Goal: Task Accomplishment & Management: Complete application form

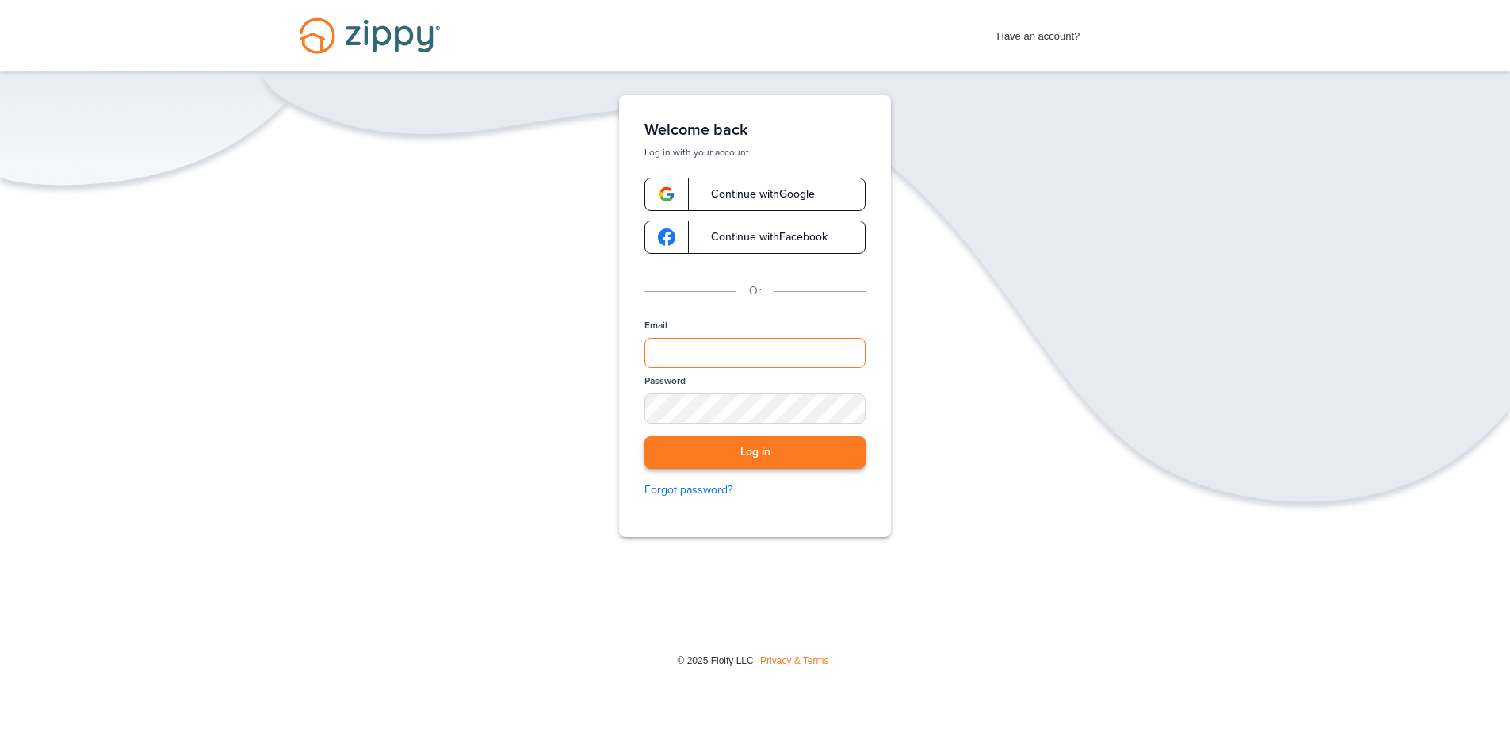
type input "**********"
click at [759, 446] on button "Log in" at bounding box center [755, 452] width 221 height 33
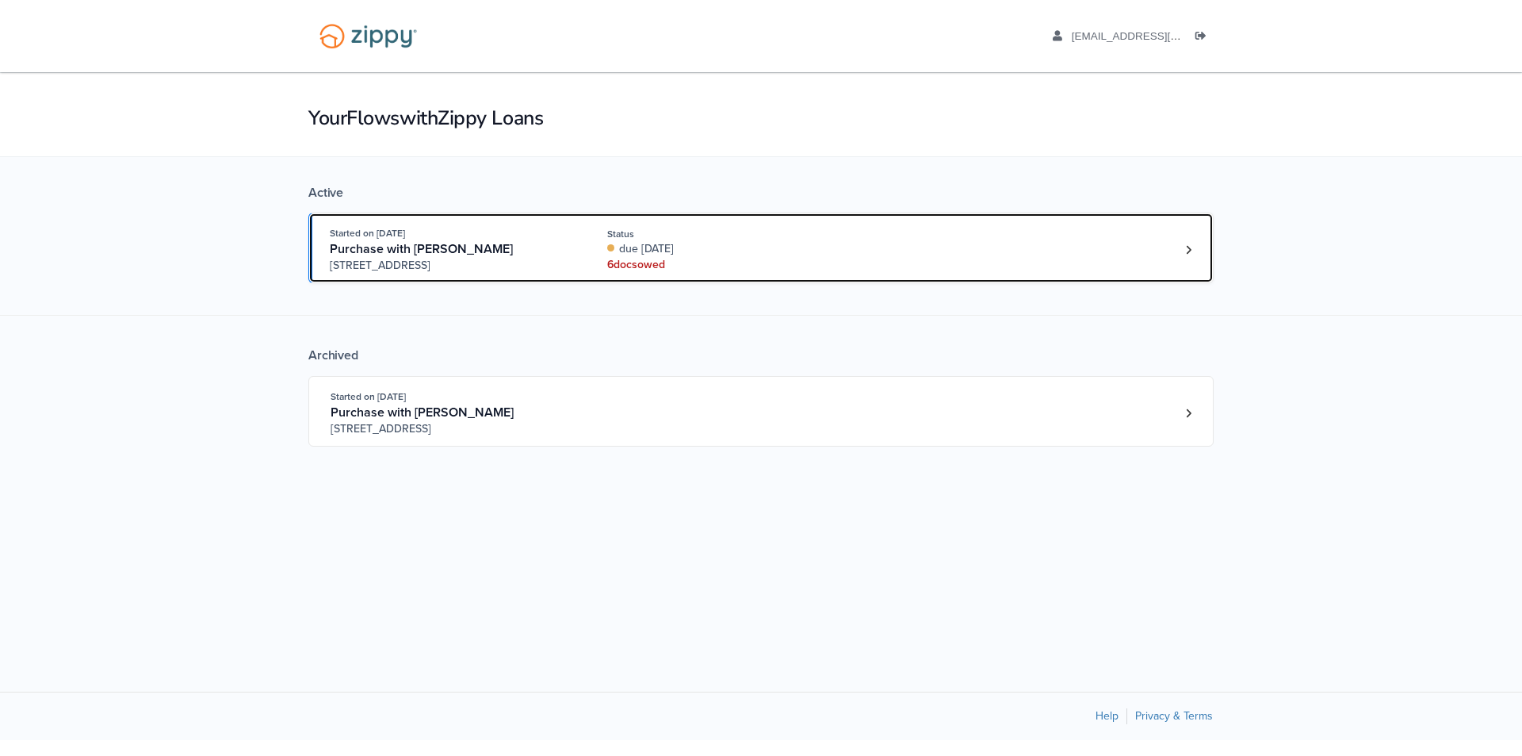
click at [758, 241] on div "due [DATE]" at bounding box center [713, 249] width 212 height 16
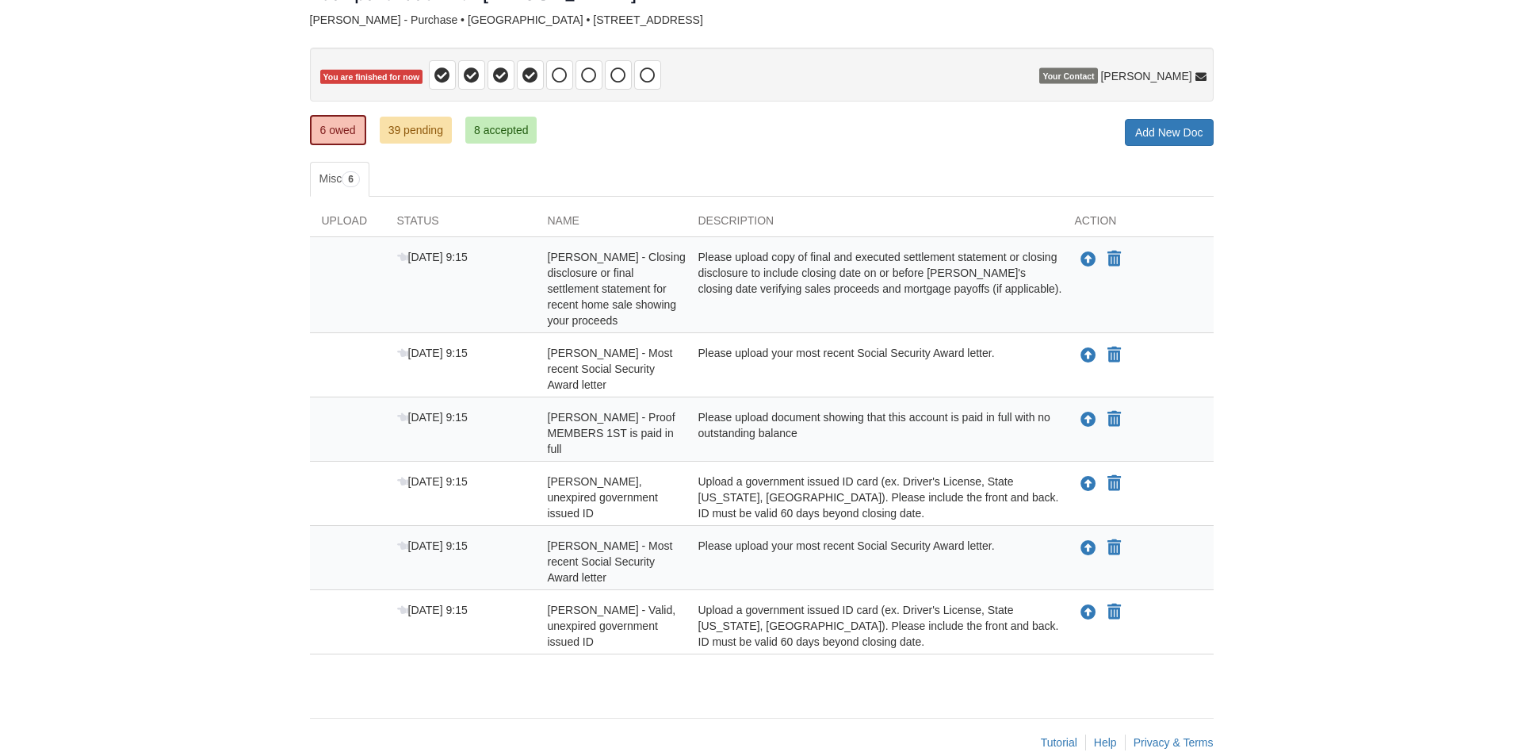
scroll to position [139, 0]
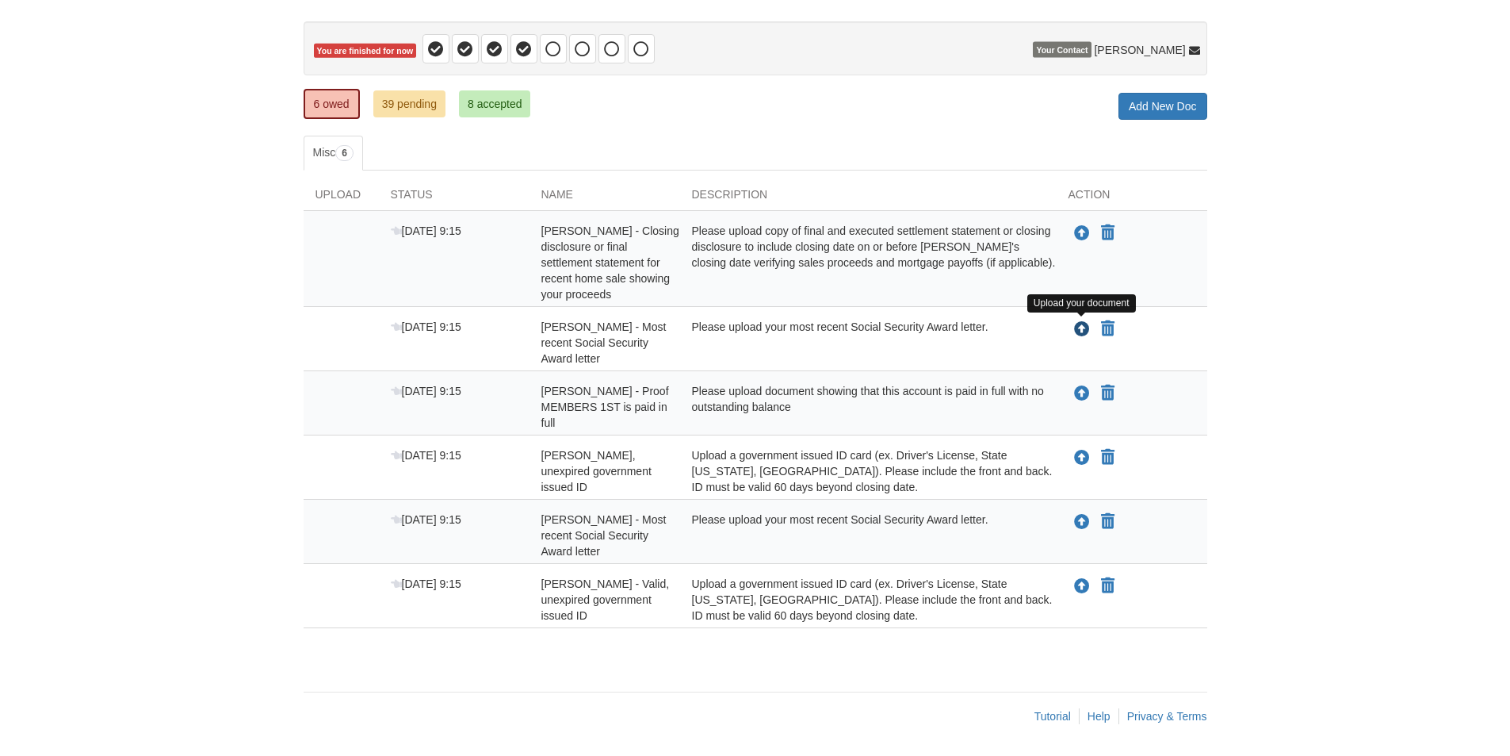
click at [1085, 328] on icon "Upload Eleanor Zimmerman - Most recent Social Security Award letter" at bounding box center [1082, 330] width 16 height 16
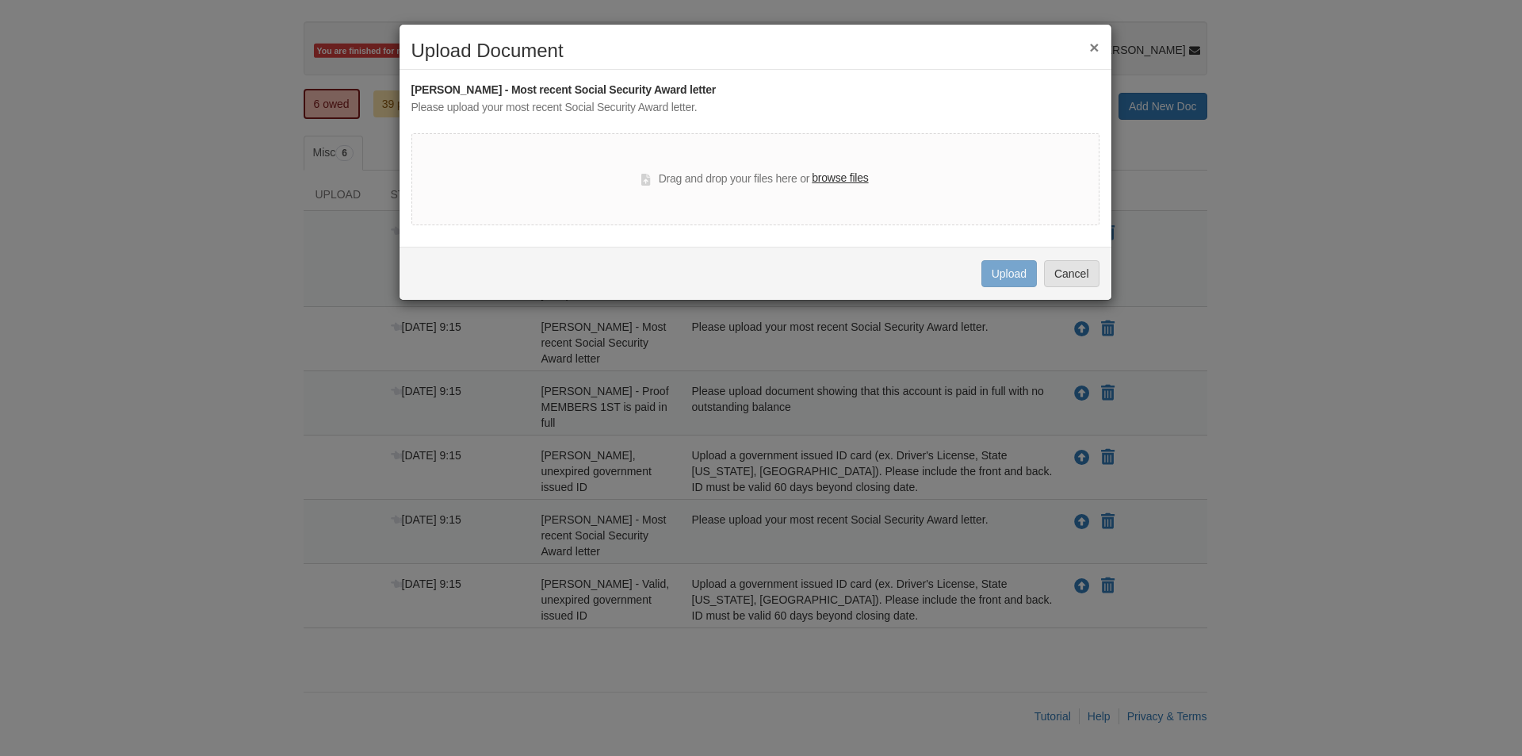
click at [848, 174] on label "browse files" at bounding box center [840, 178] width 56 height 17
click at [0, 0] on input "browse files" at bounding box center [0, 0] width 0 height 0
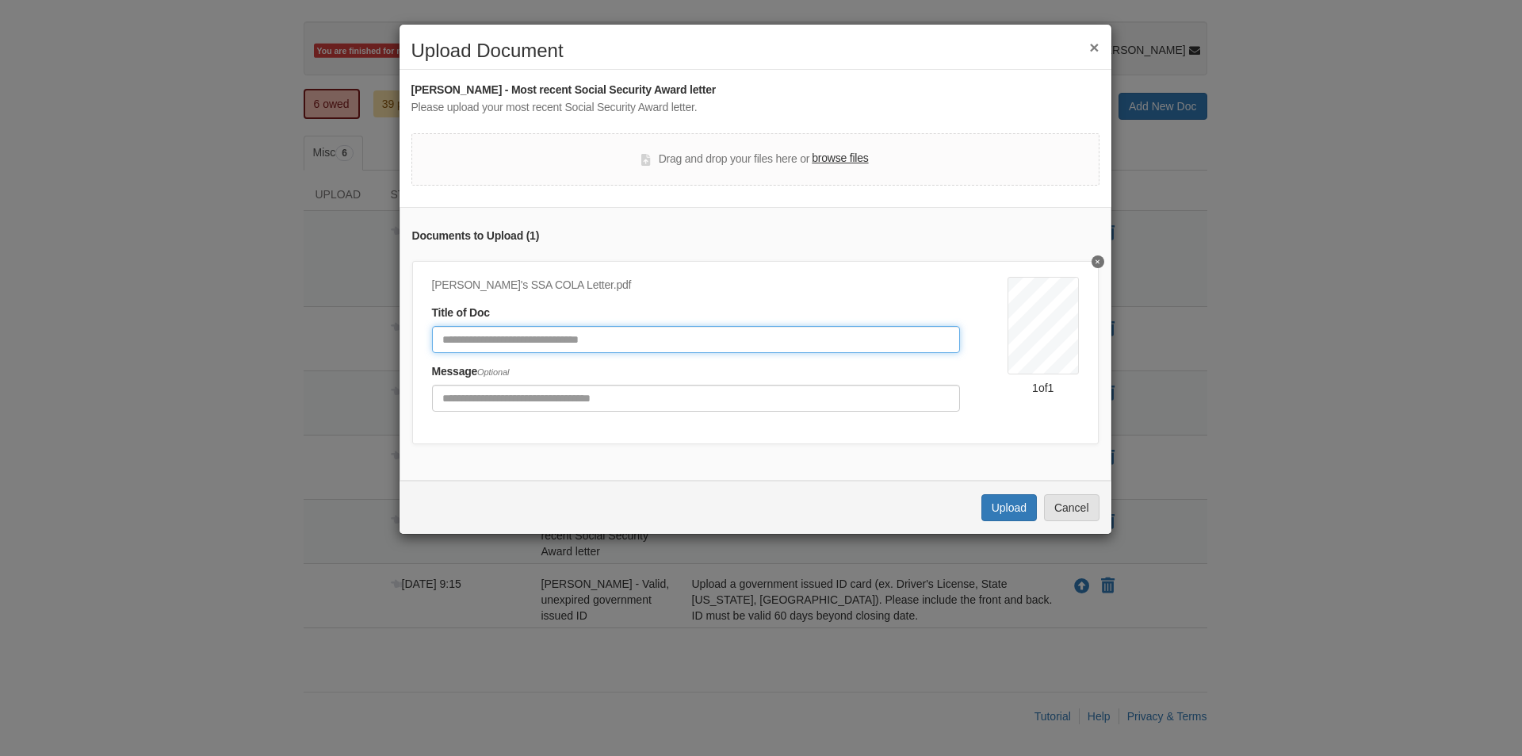
click at [658, 335] on input "Document Title" at bounding box center [696, 339] width 529 height 27
type input "**********"
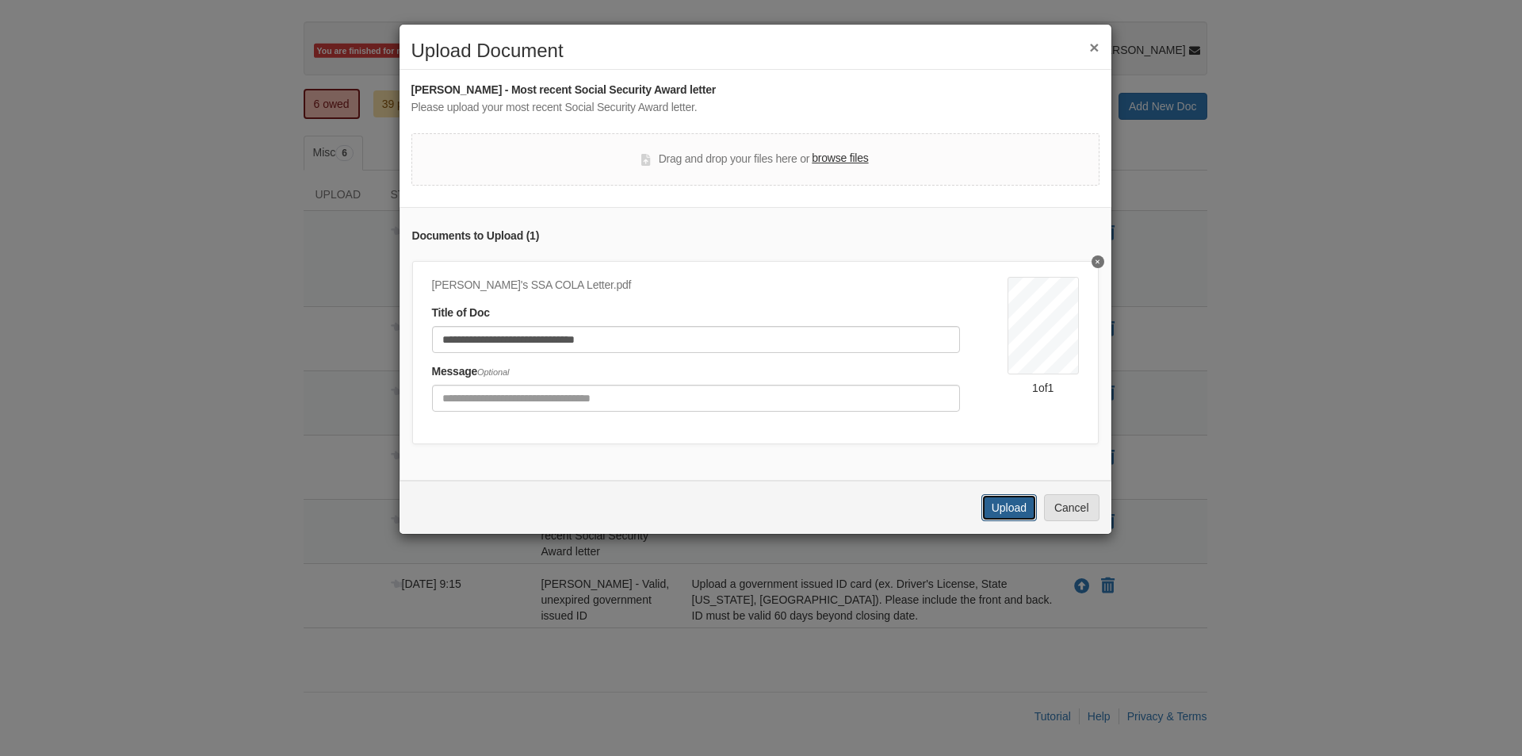
click at [1016, 517] on button "Upload" at bounding box center [1008, 507] width 55 height 27
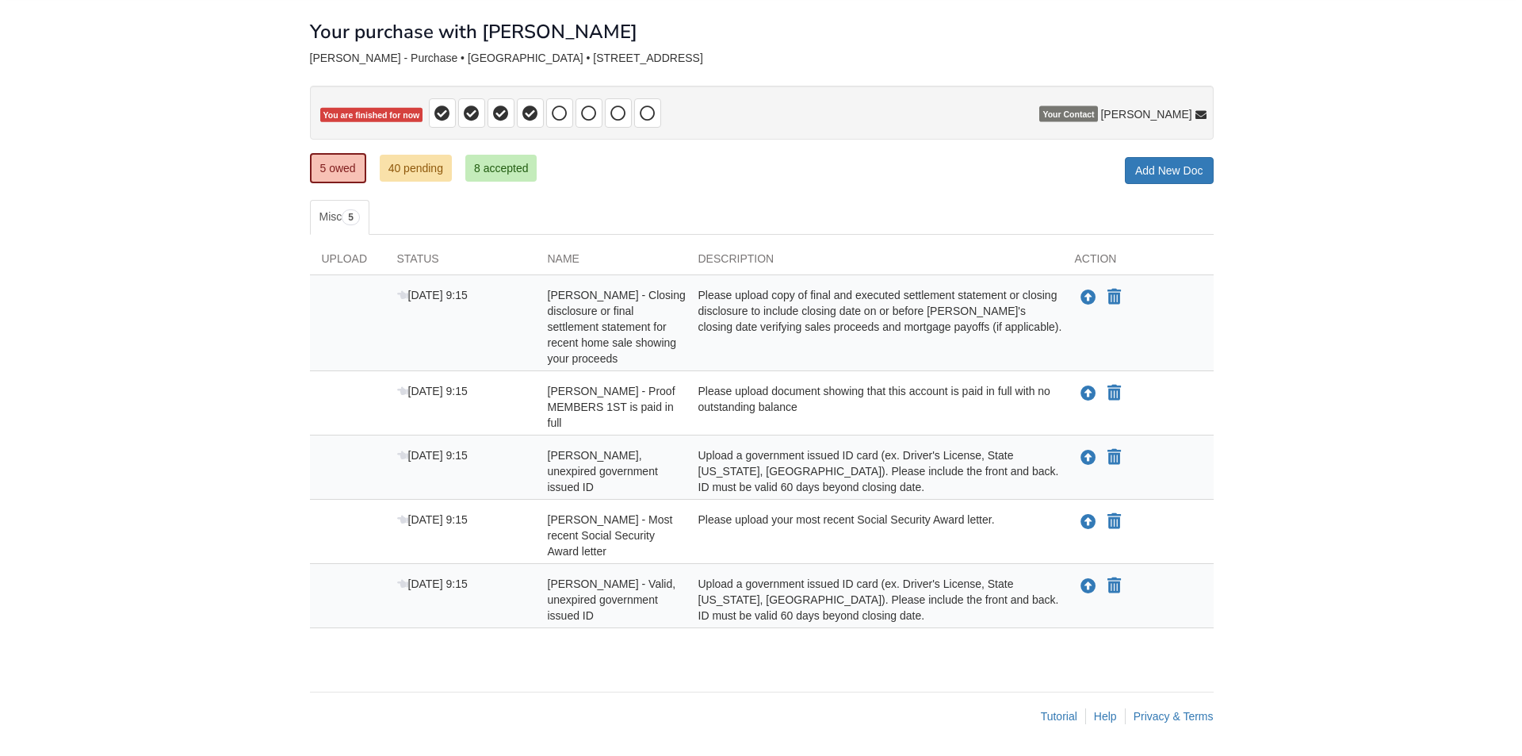
scroll to position [75, 0]
click at [1082, 458] on icon "Upload Eleanor Zimmerman - Valid, unexpired government issued ID" at bounding box center [1082, 458] width 16 height 16
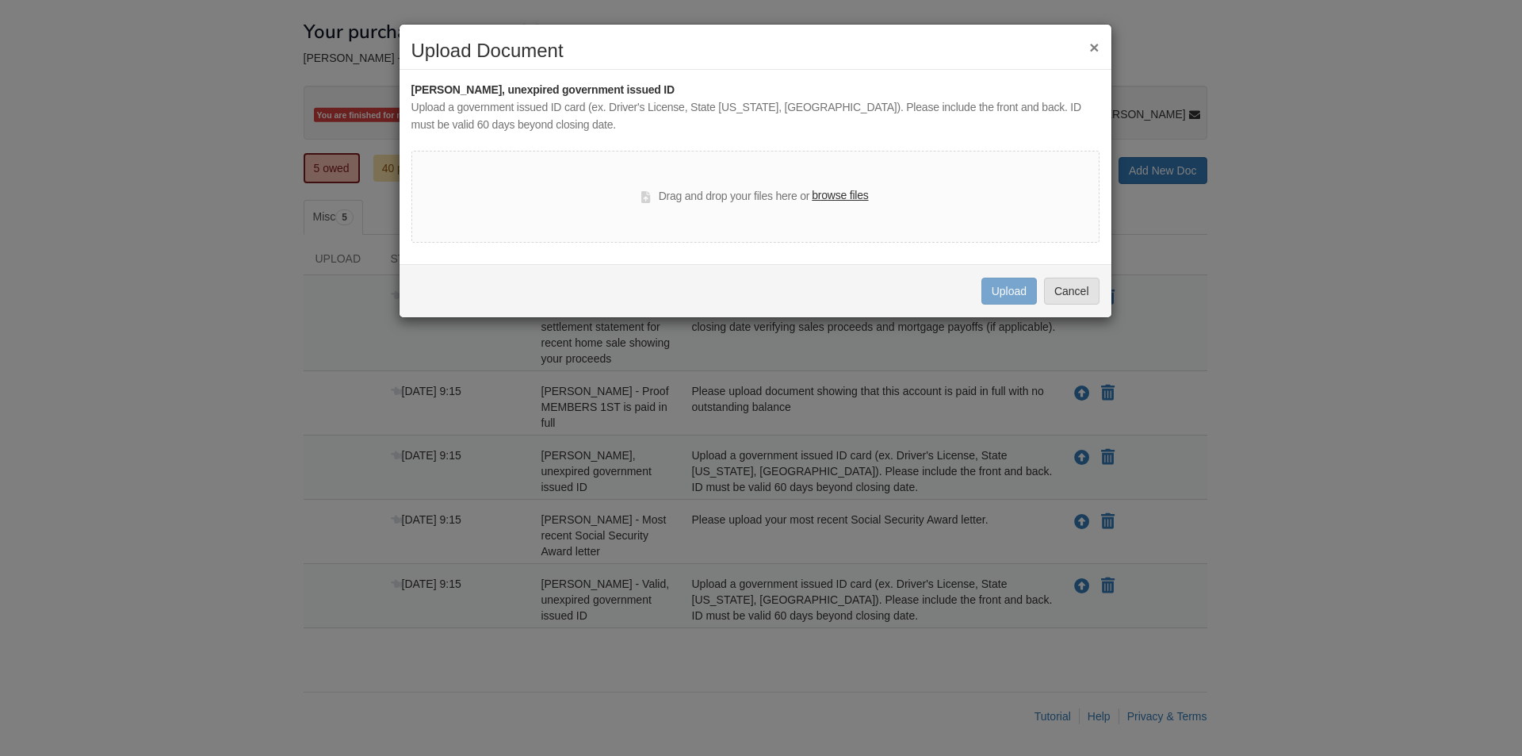
click at [756, 163] on div "Drag and drop your files here or browse files" at bounding box center [755, 197] width 688 height 92
click at [848, 192] on label "browse files" at bounding box center [840, 195] width 56 height 17
click at [0, 0] on input "browse files" at bounding box center [0, 0] width 0 height 0
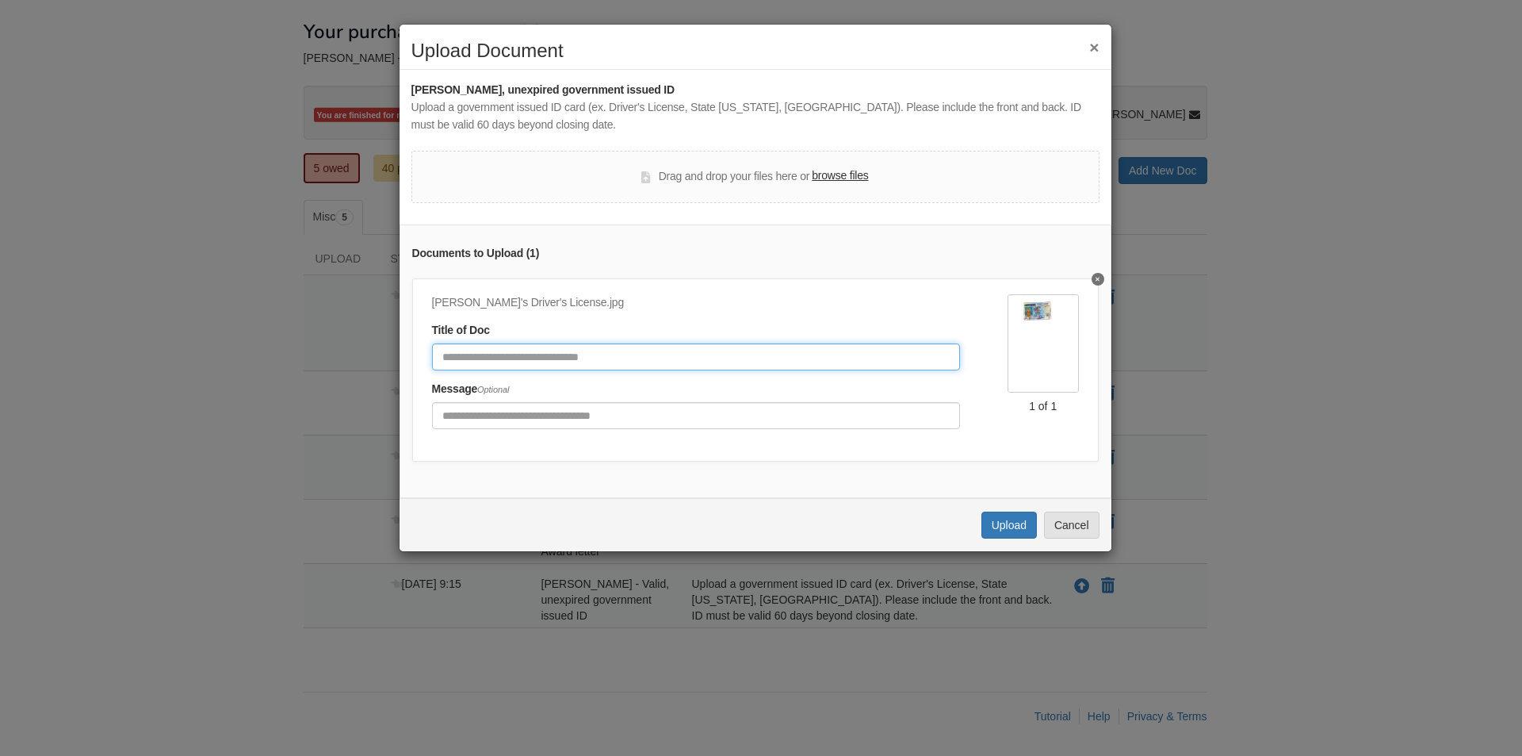
click at [685, 360] on input "Document Title" at bounding box center [696, 356] width 528 height 27
type input "**********"
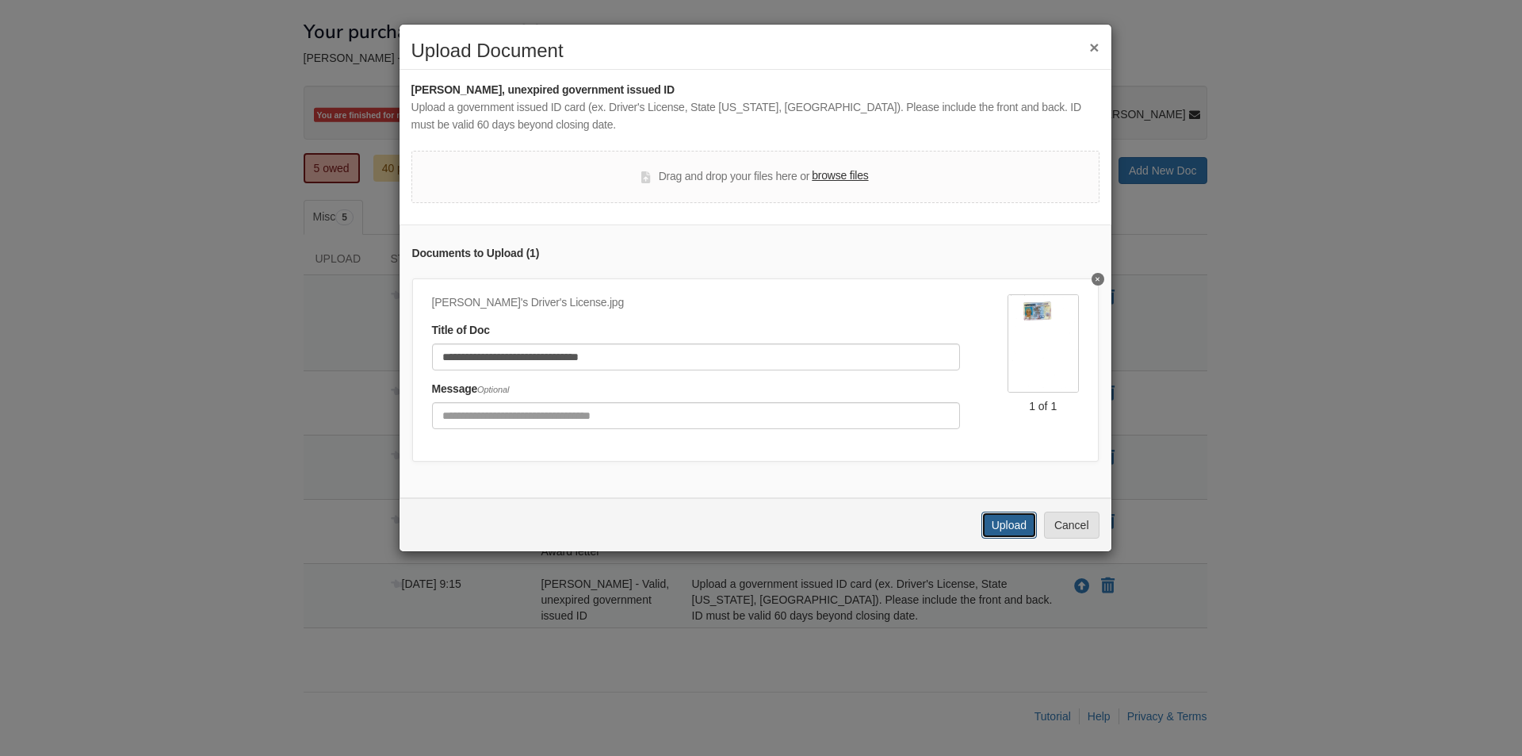
click at [1021, 538] on button "Upload" at bounding box center [1008, 524] width 55 height 27
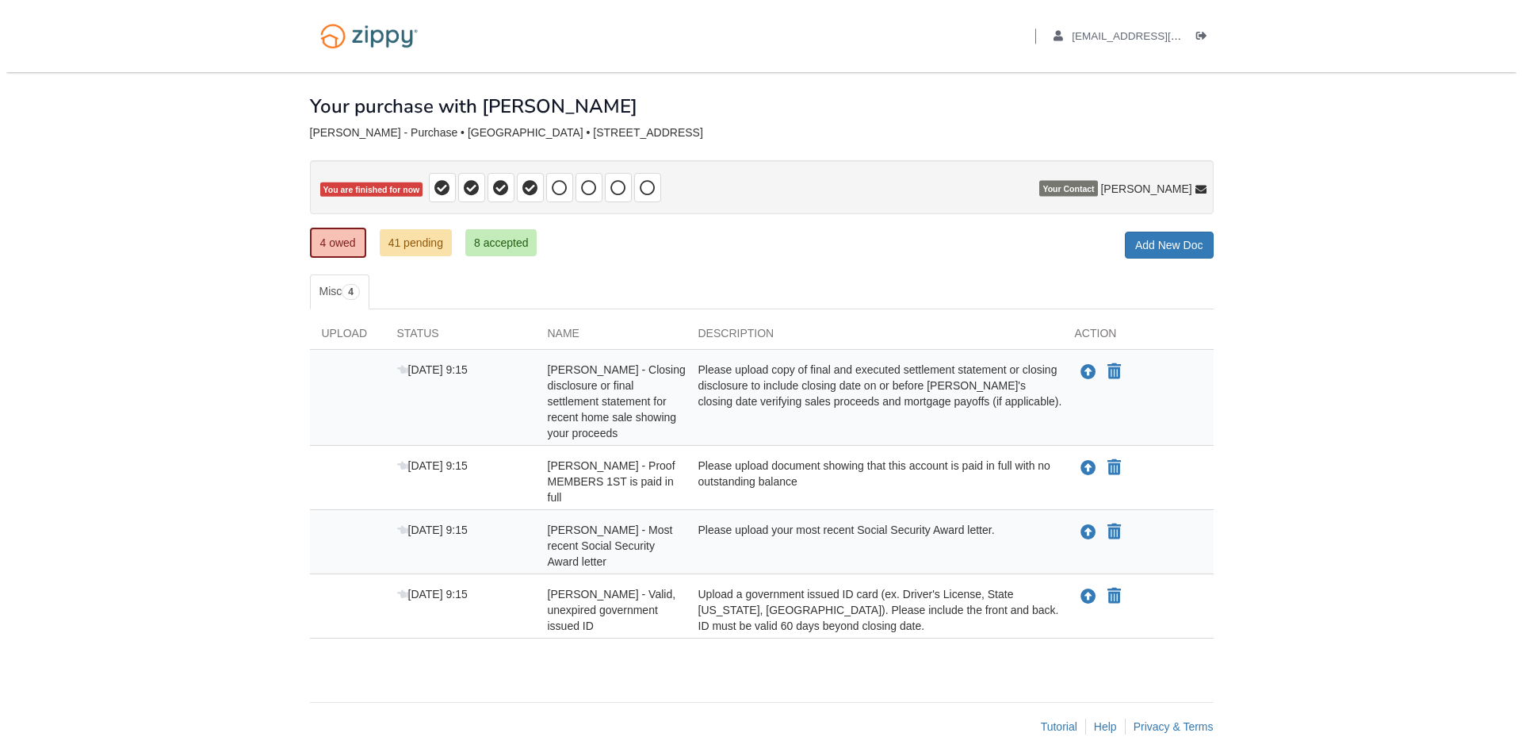
scroll to position [10, 0]
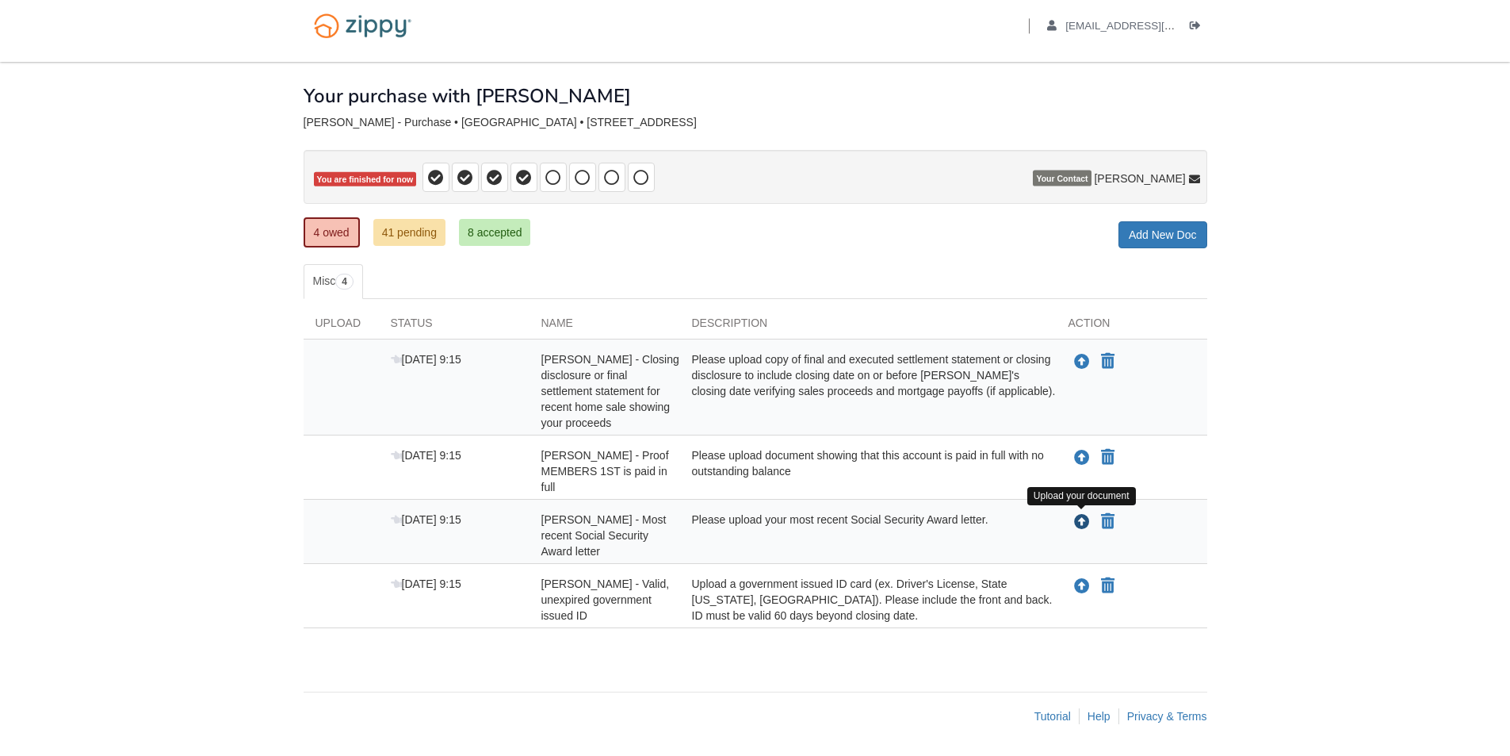
click at [1082, 521] on icon "Upload Paul Zimmerman - Most recent Social Security Award letter" at bounding box center [1082, 523] width 16 height 16
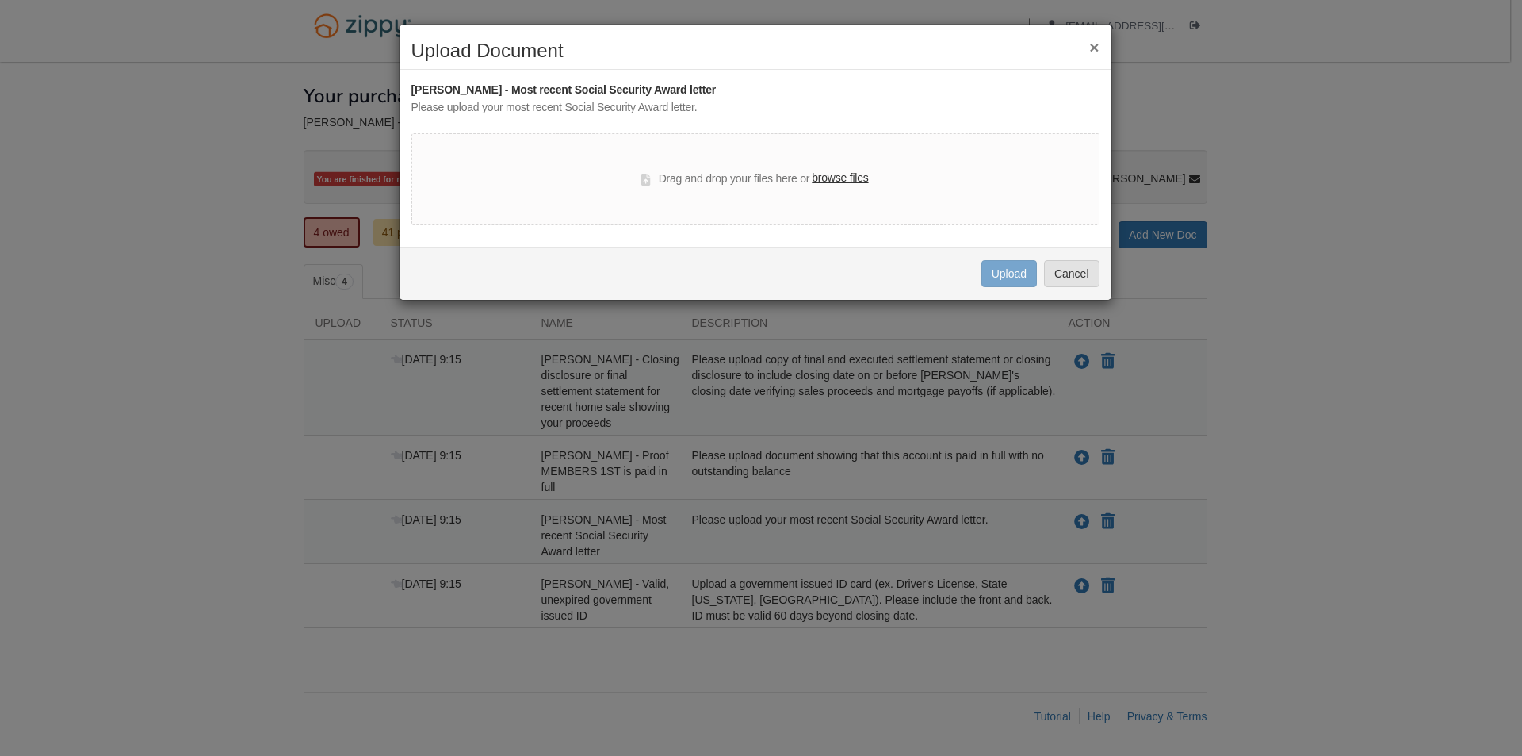
click at [847, 174] on label "browse files" at bounding box center [840, 178] width 56 height 17
click at [0, 0] on input "browse files" at bounding box center [0, 0] width 0 height 0
click at [840, 182] on label "browse files" at bounding box center [840, 178] width 56 height 17
click at [0, 0] on input "browse files" at bounding box center [0, 0] width 0 height 0
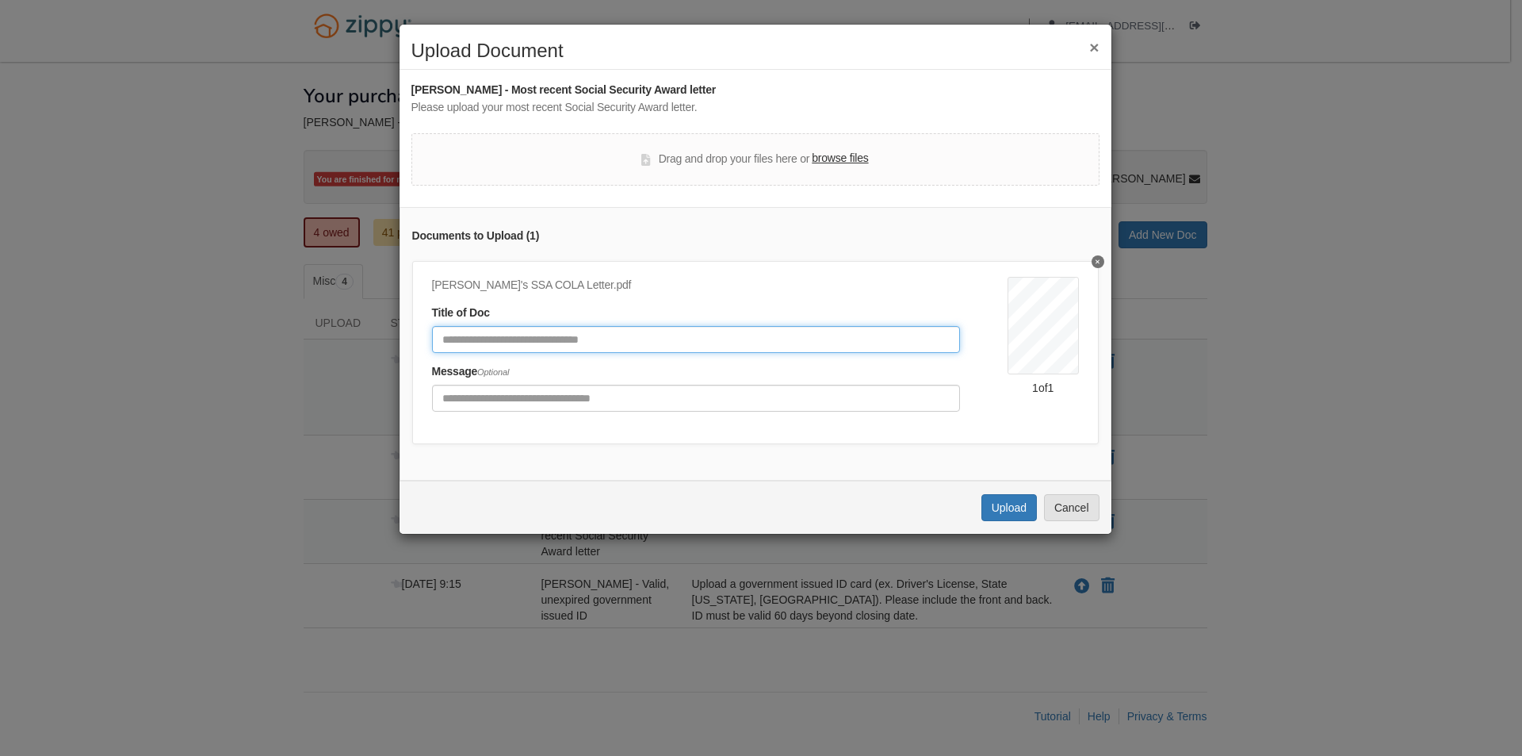
click at [710, 345] on input "Document Title" at bounding box center [696, 339] width 529 height 27
type input "**********"
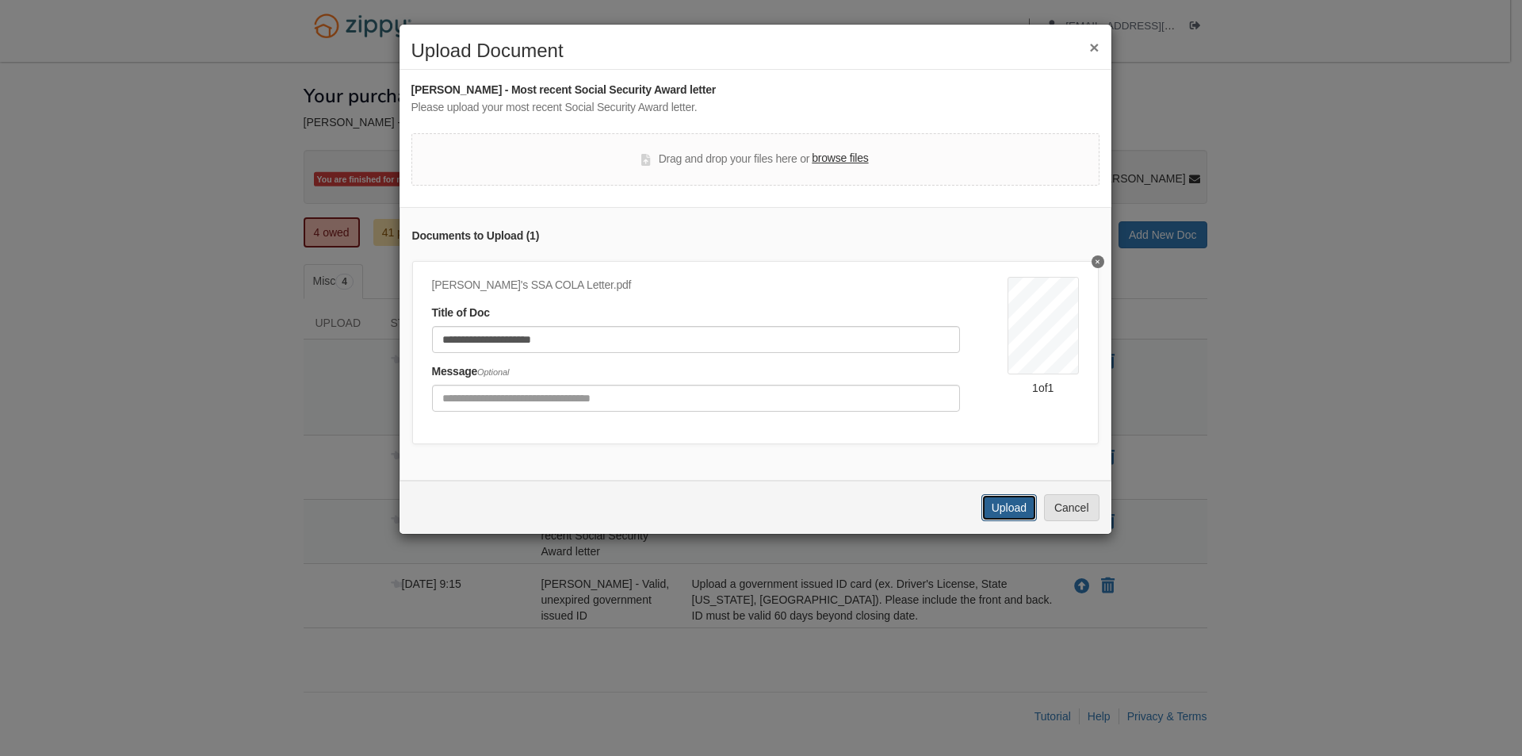
click at [1008, 518] on button "Upload" at bounding box center [1008, 507] width 55 height 27
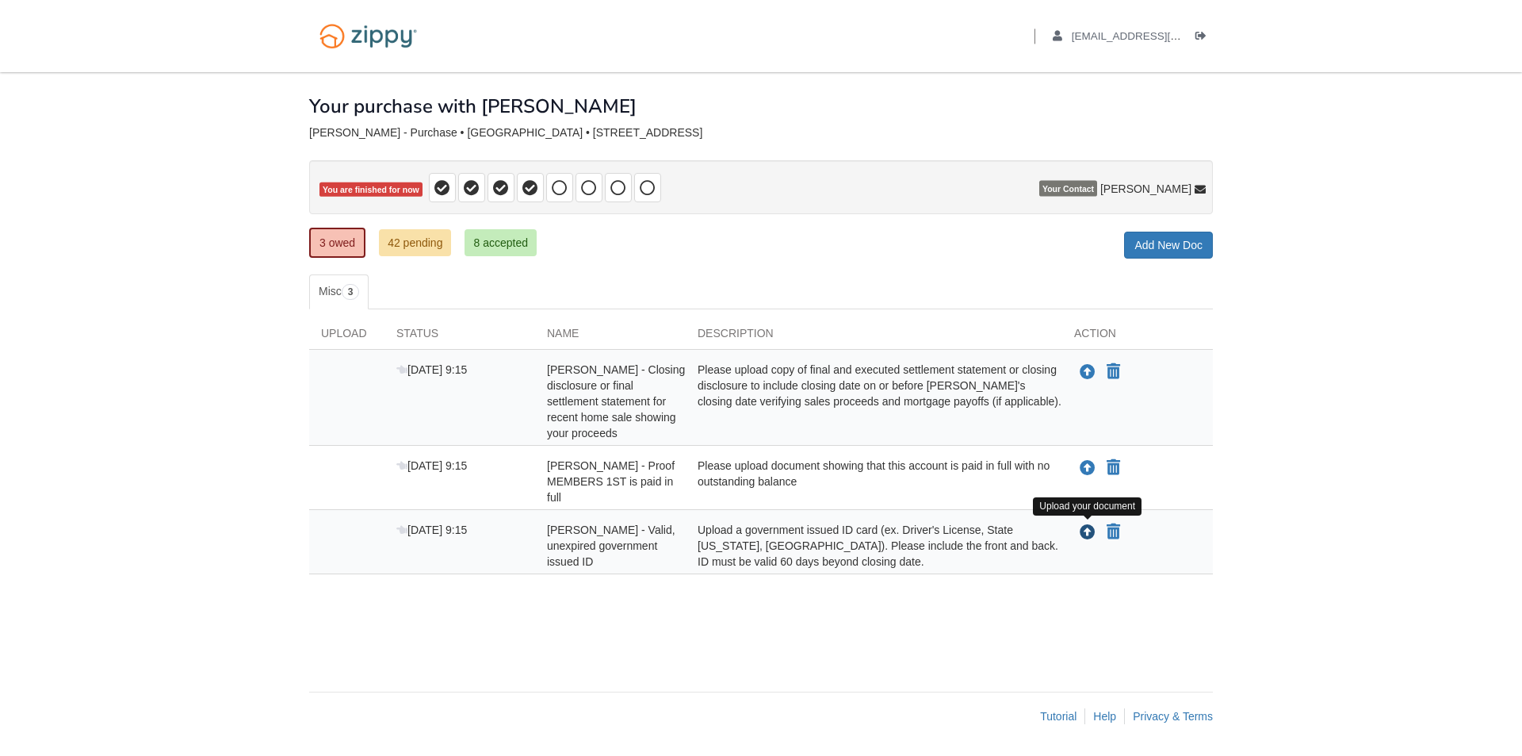
click at [1088, 530] on icon "Upload Paul Zimmerman - Valid, unexpired government issued ID" at bounding box center [1088, 533] width 16 height 16
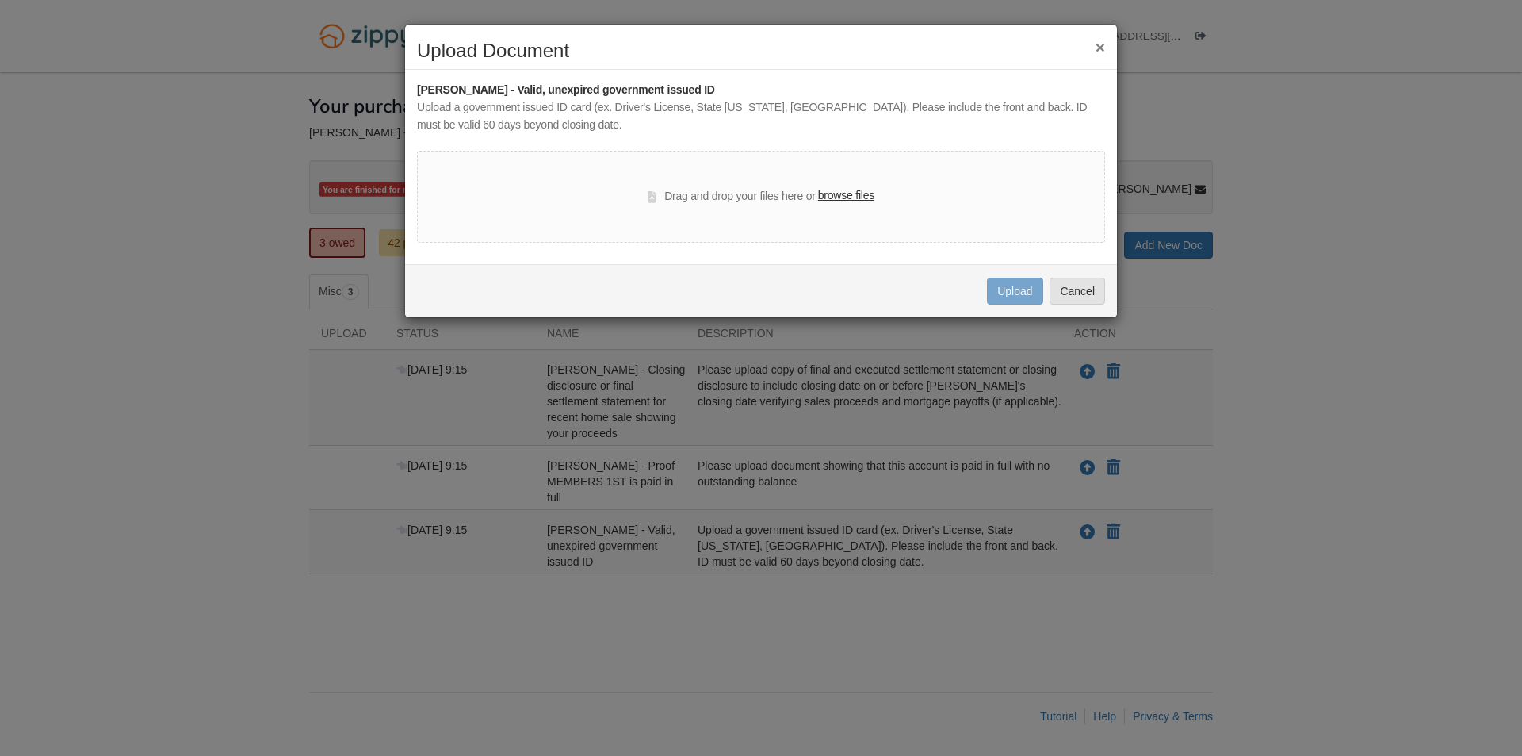
click at [847, 194] on label "browse files" at bounding box center [846, 195] width 56 height 17
click at [0, 0] on input "browse files" at bounding box center [0, 0] width 0 height 0
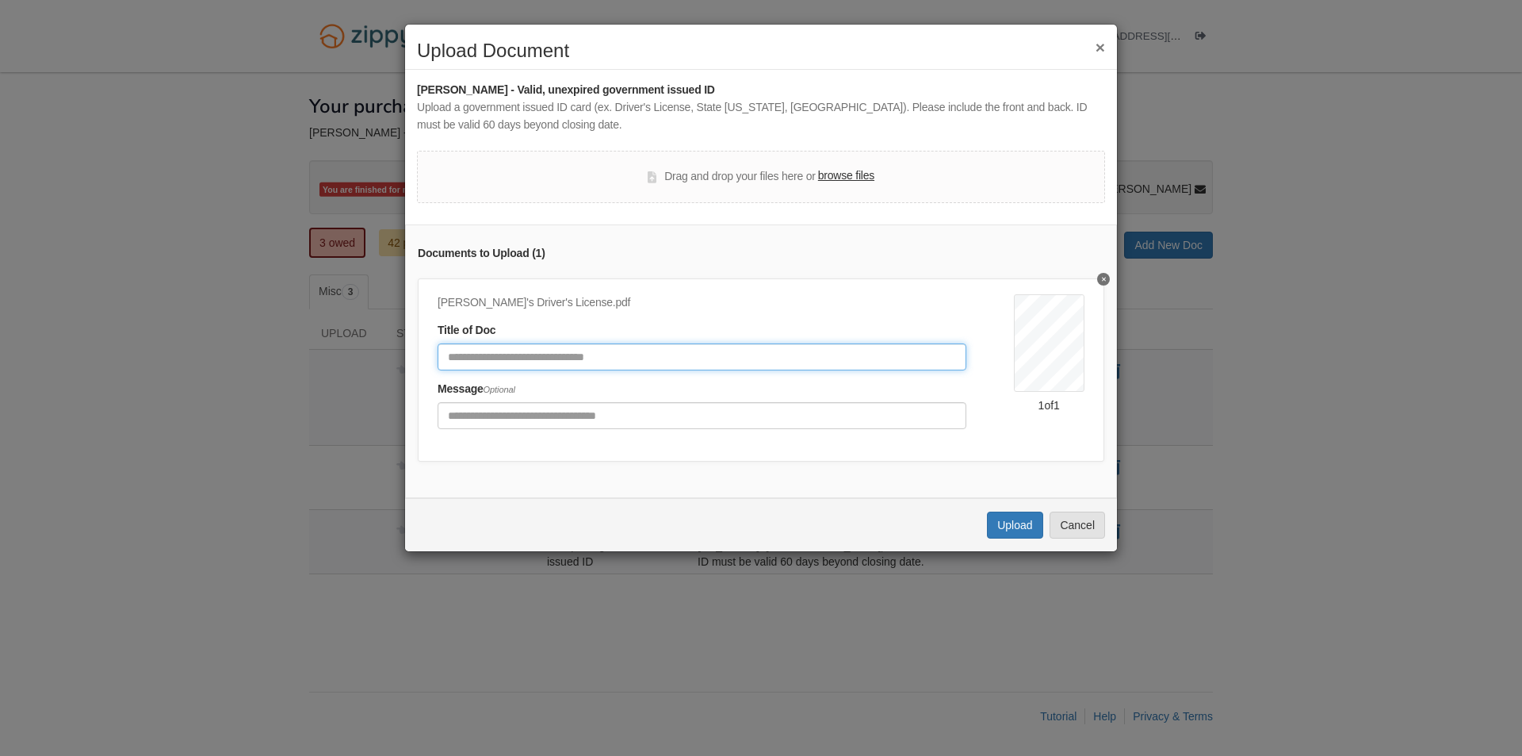
click at [700, 354] on input "Document Title" at bounding box center [702, 356] width 529 height 27
type input "**********"
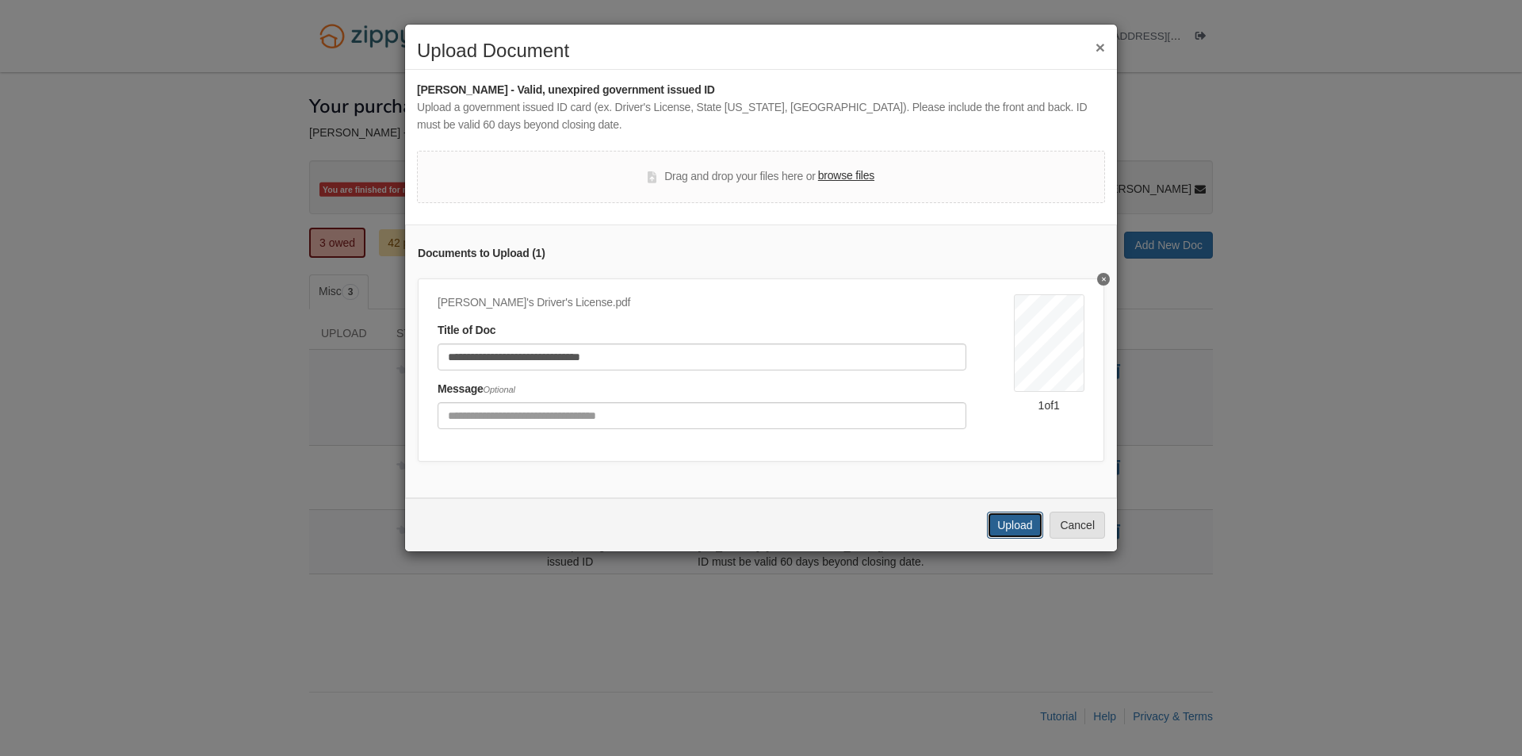
click at [1020, 538] on button "Upload" at bounding box center [1014, 524] width 55 height 27
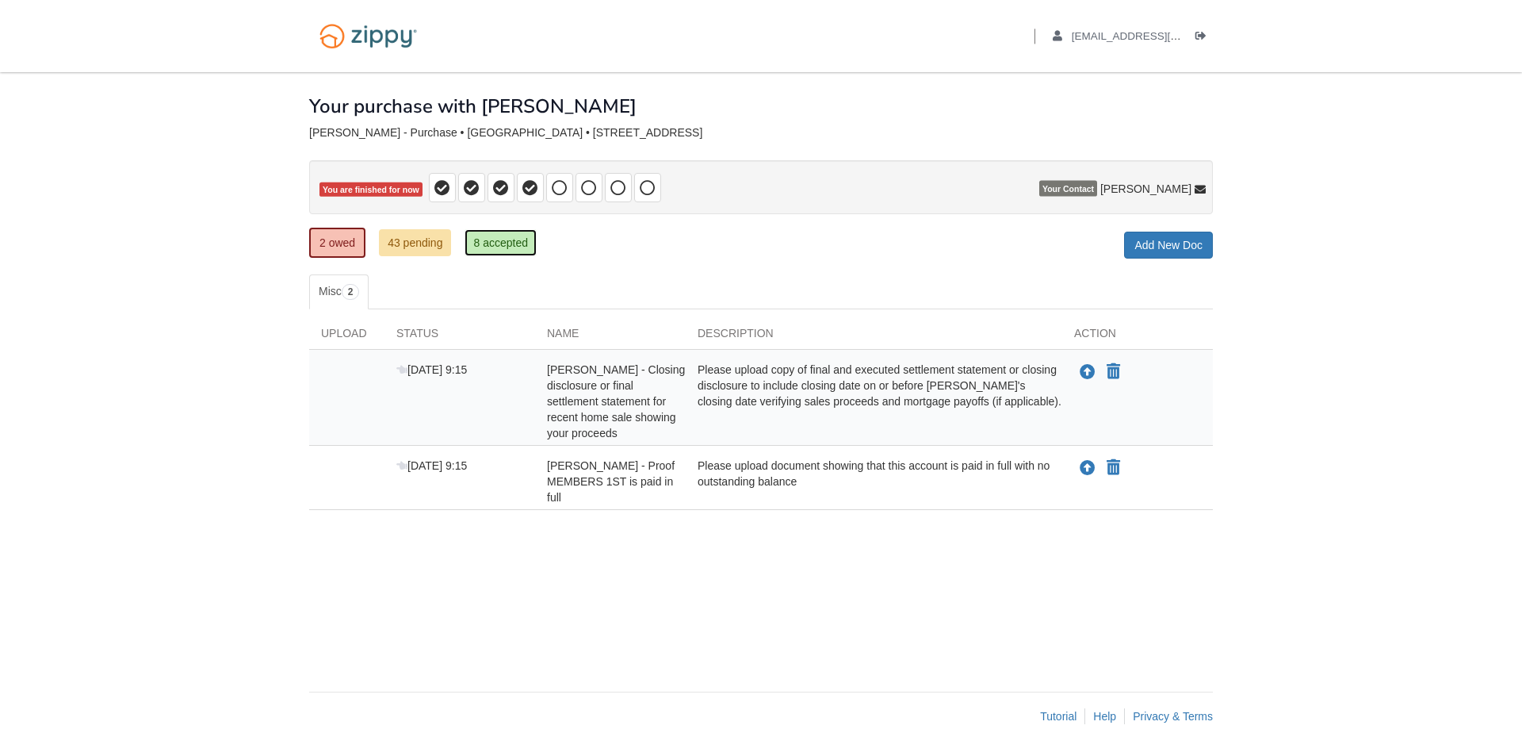
click at [520, 234] on link "8 accepted" at bounding box center [501, 242] width 72 height 27
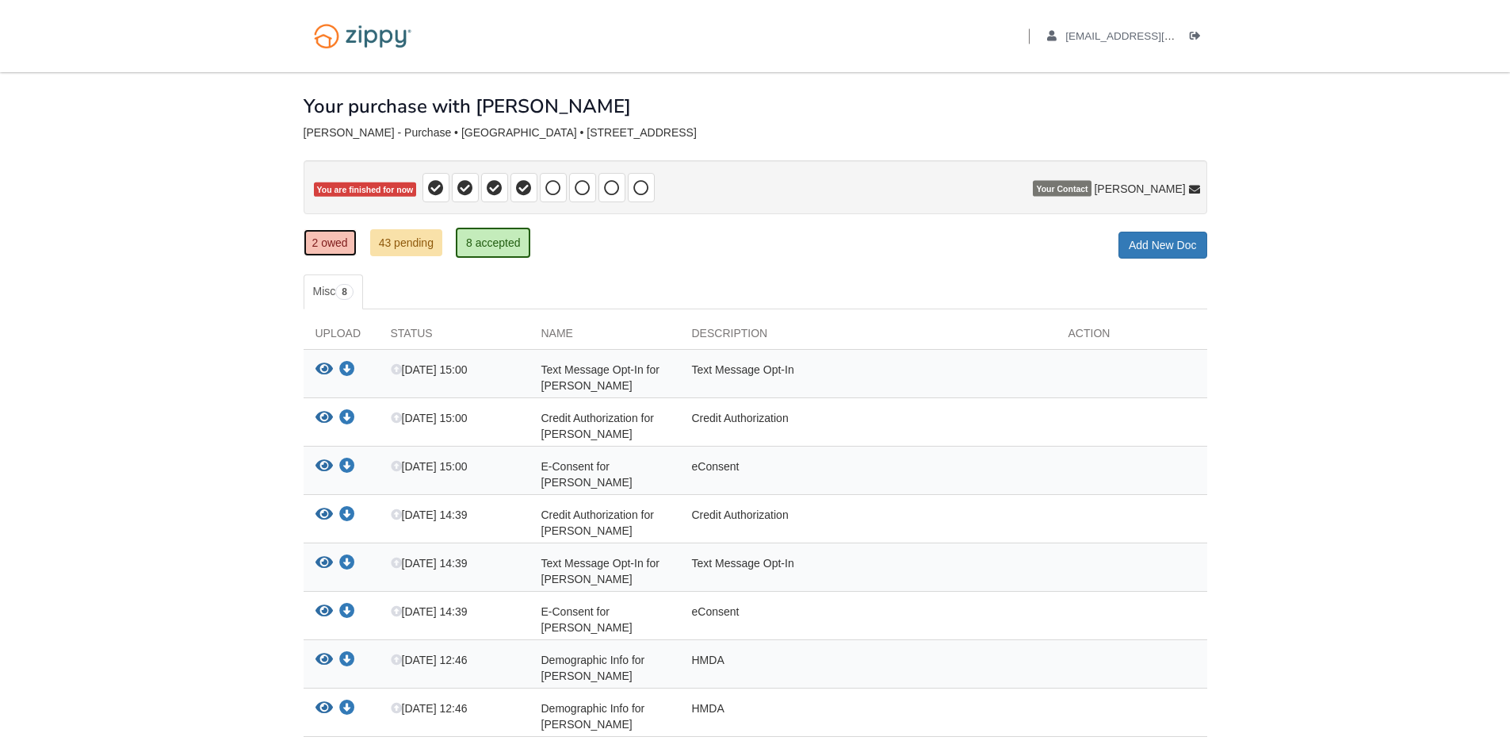
click at [322, 239] on link "2 owed" at bounding box center [330, 242] width 53 height 27
